Goal: Information Seeking & Learning: Learn about a topic

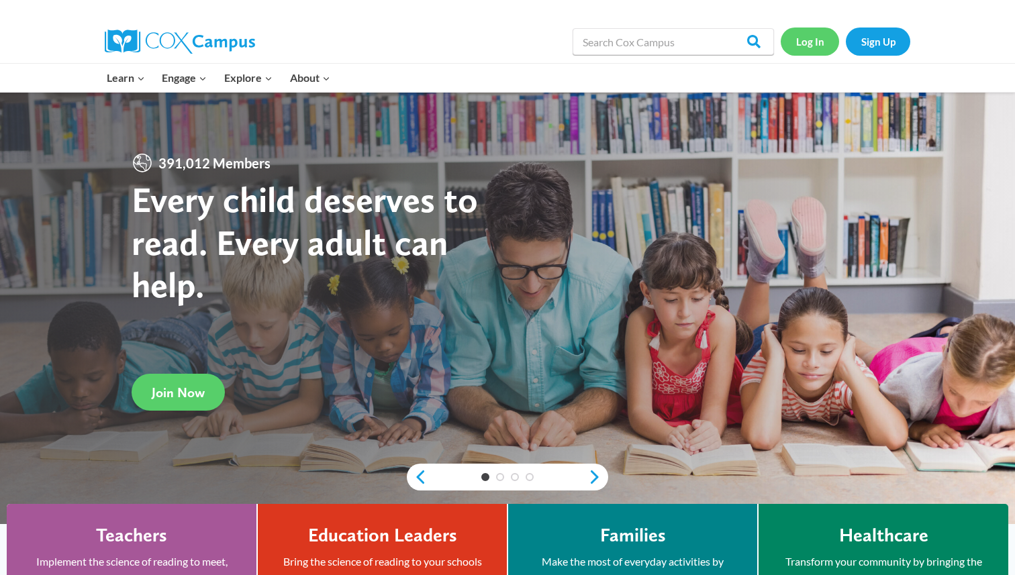
click at [471, 47] on link "Log In" at bounding box center [810, 42] width 58 height 28
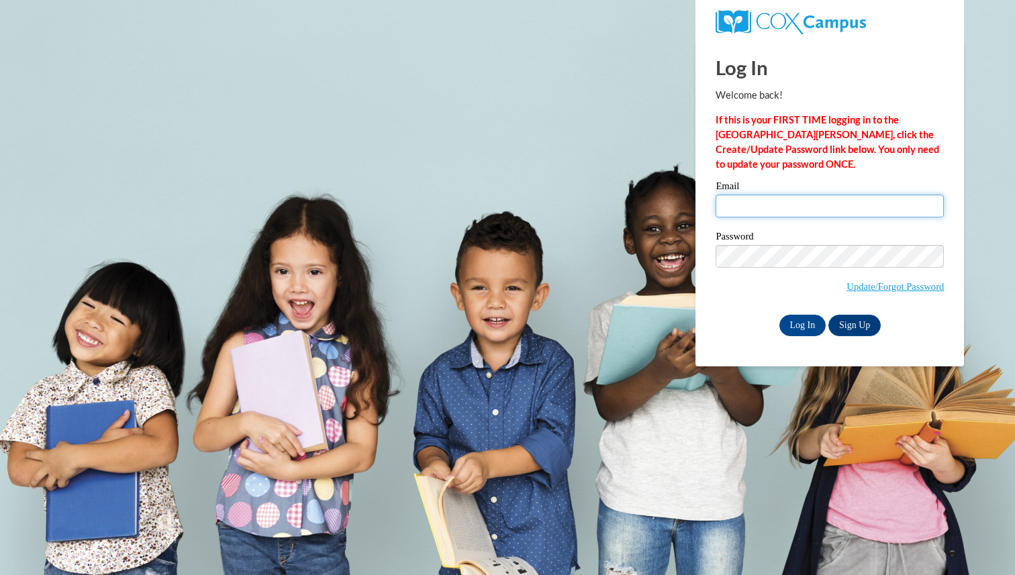
click at [778, 214] on input "Email" at bounding box center [830, 206] width 228 height 23
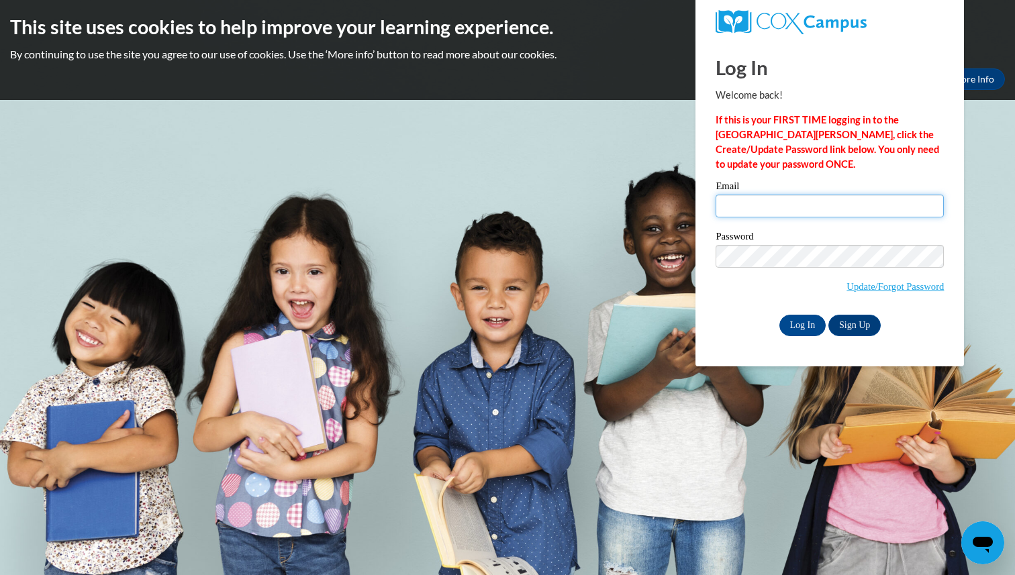
type input "lkblack2@crimson.ua.edu"
click at [806, 323] on input "Log In" at bounding box center [803, 325] width 47 height 21
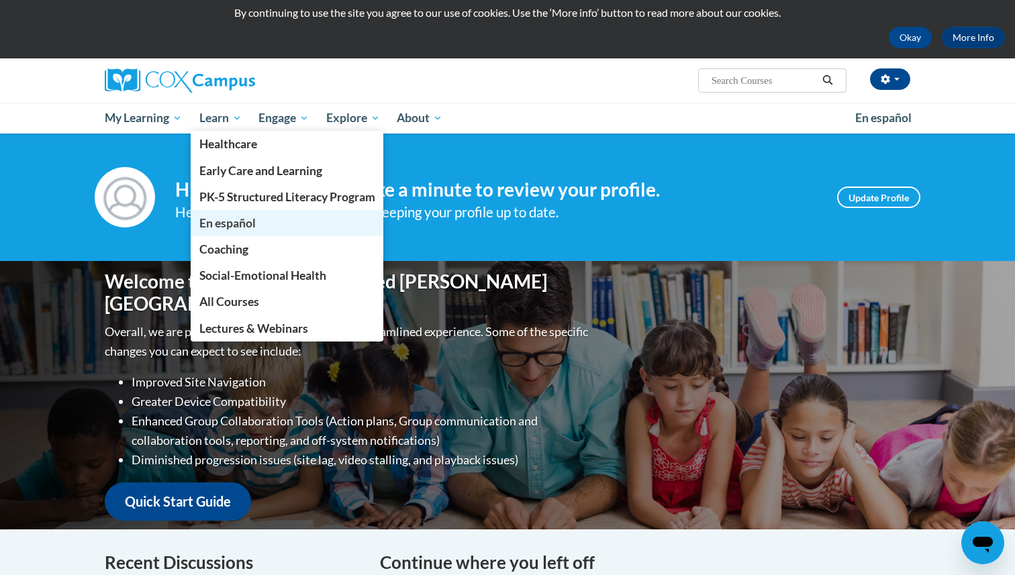
scroll to position [44, 0]
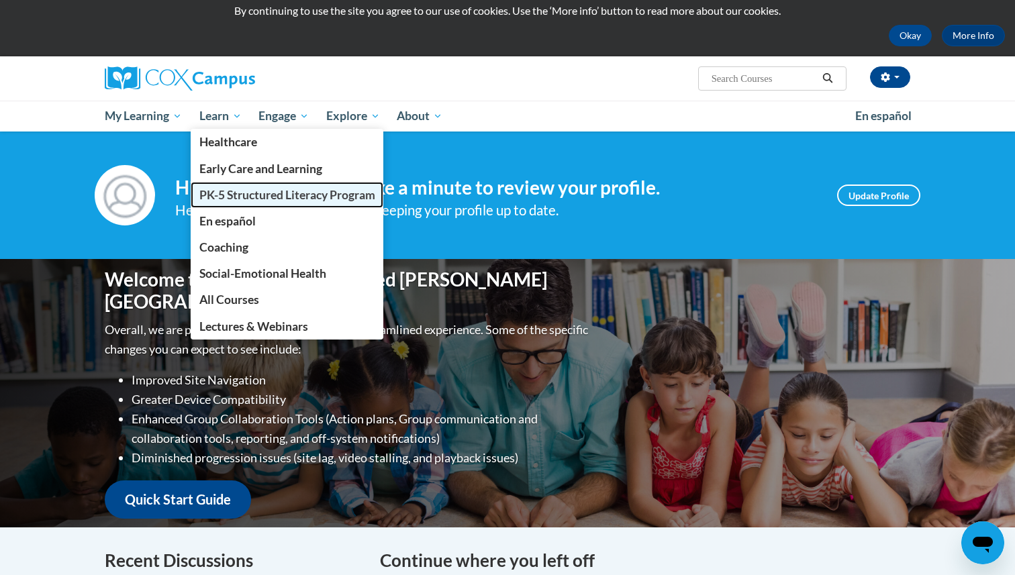
click at [275, 203] on link "PK-5 Structured Literacy Program" at bounding box center [287, 195] width 193 height 26
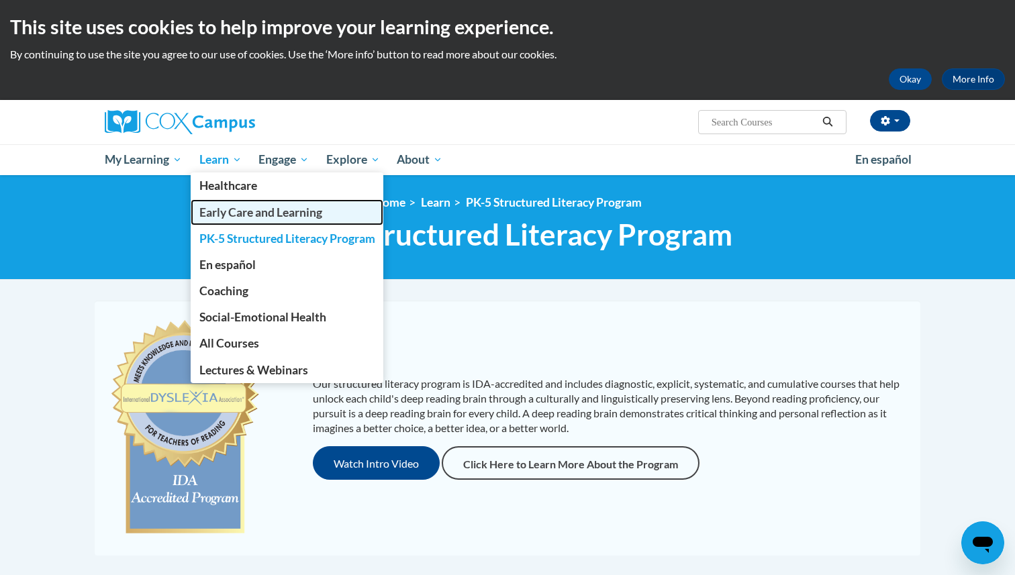
click at [228, 207] on span "Early Care and Learning" at bounding box center [260, 212] width 123 height 14
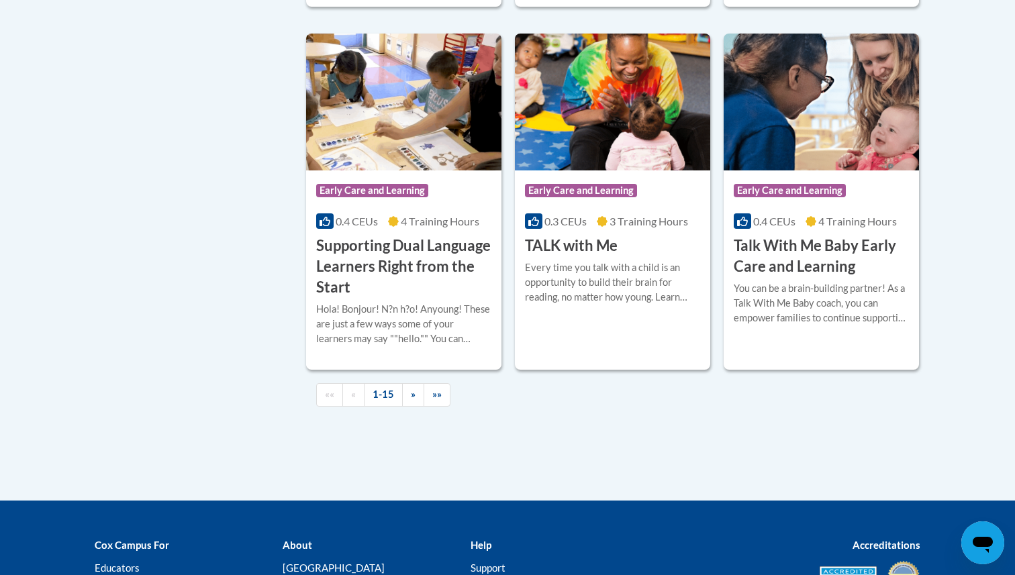
scroll to position [2063, 0]
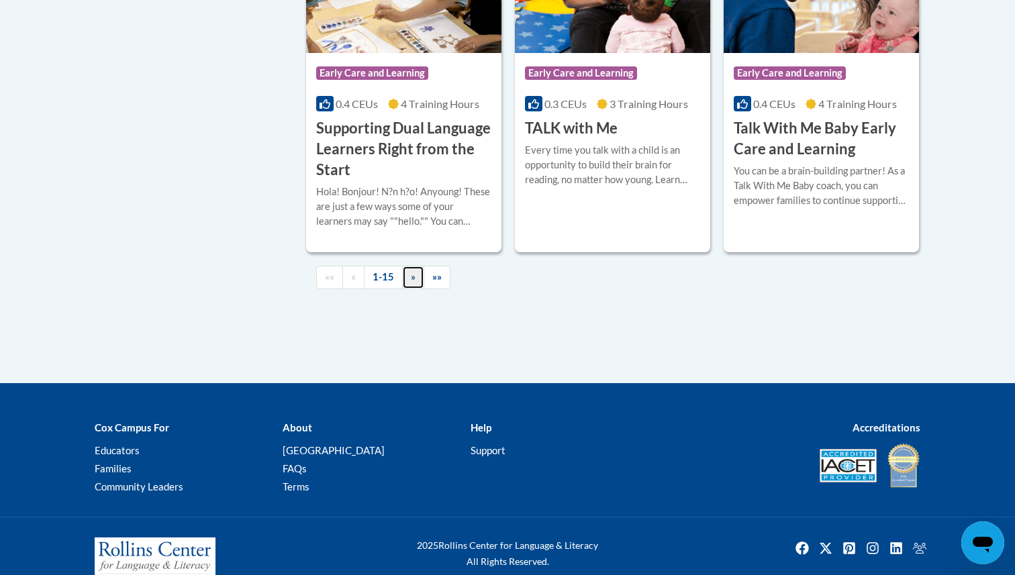
click at [412, 283] on span "»" at bounding box center [413, 276] width 5 height 11
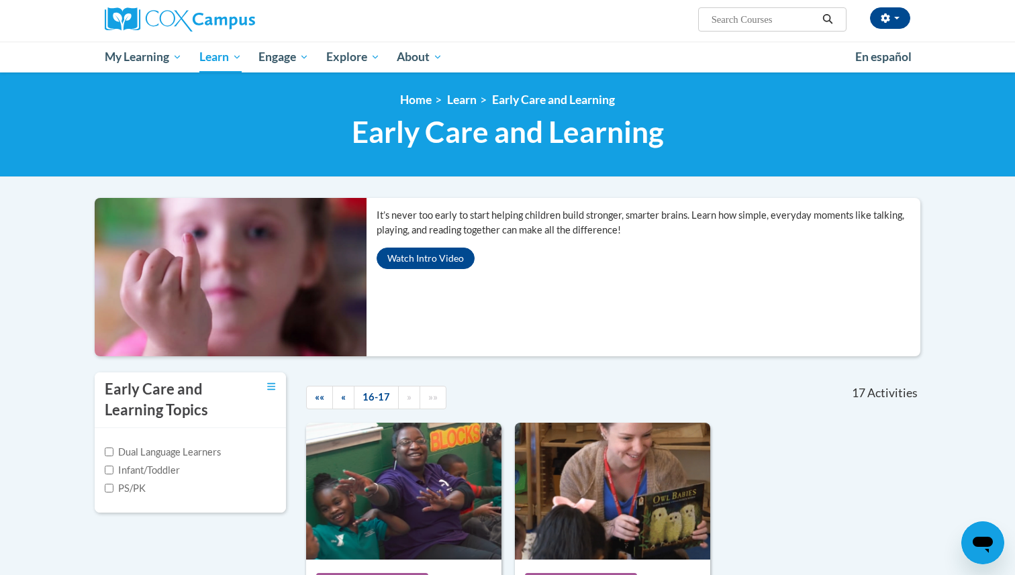
scroll to position [0, 0]
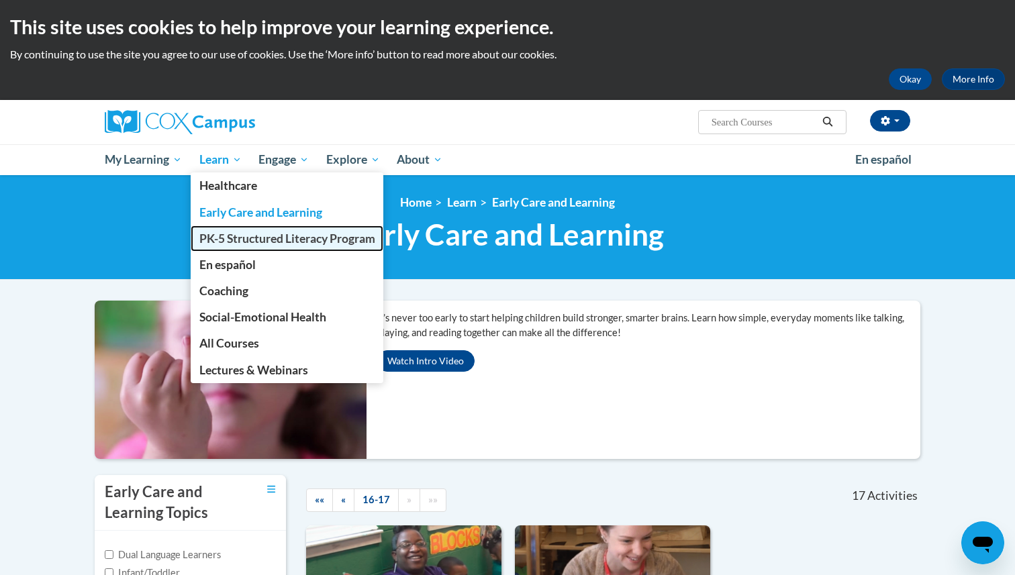
click at [239, 237] on span "PK-5 Structured Literacy Program" at bounding box center [287, 239] width 176 height 14
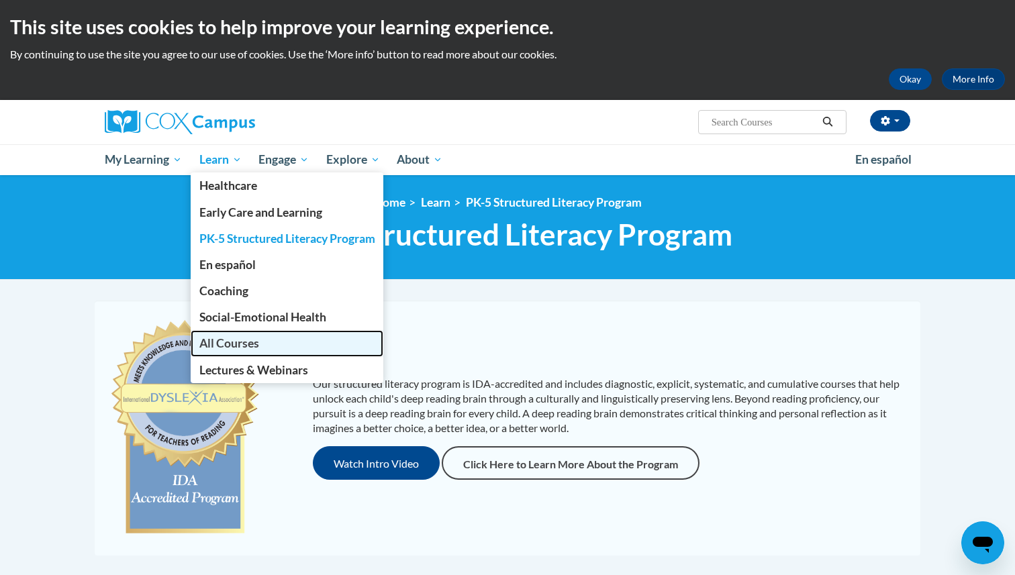
click at [260, 345] on link "All Courses" at bounding box center [287, 343] width 193 height 26
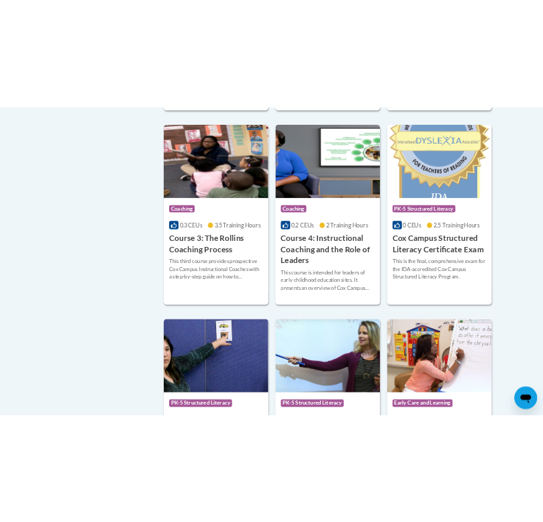
scroll to position [1069, 0]
